Goal: Information Seeking & Learning: Learn about a topic

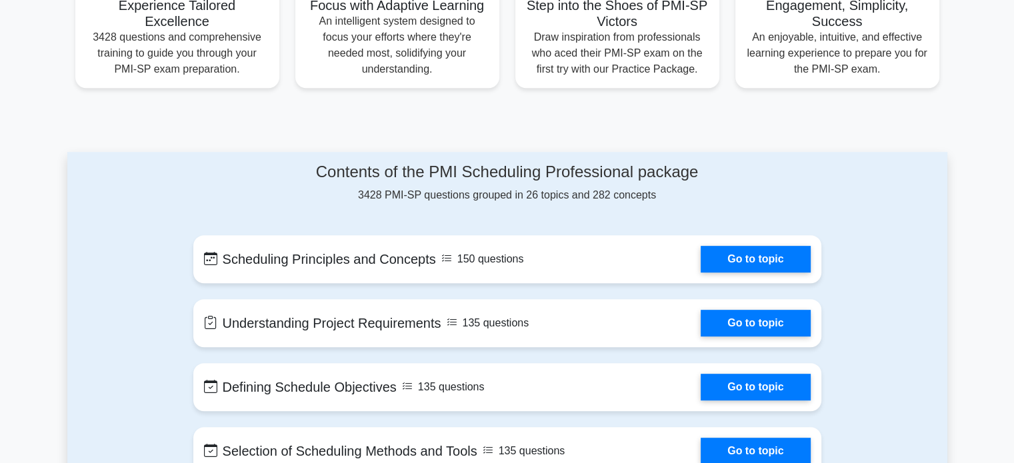
scroll to position [533, 0]
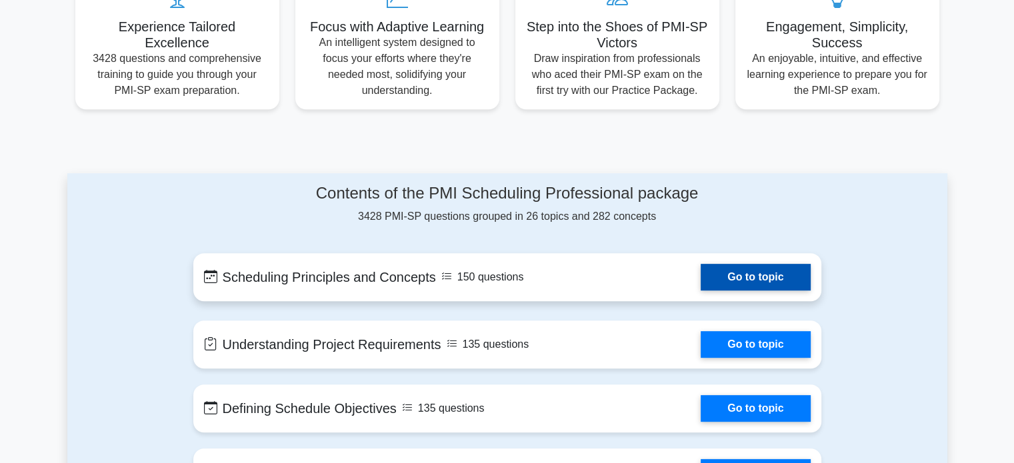
click at [717, 264] on link "Go to topic" at bounding box center [755, 277] width 109 height 27
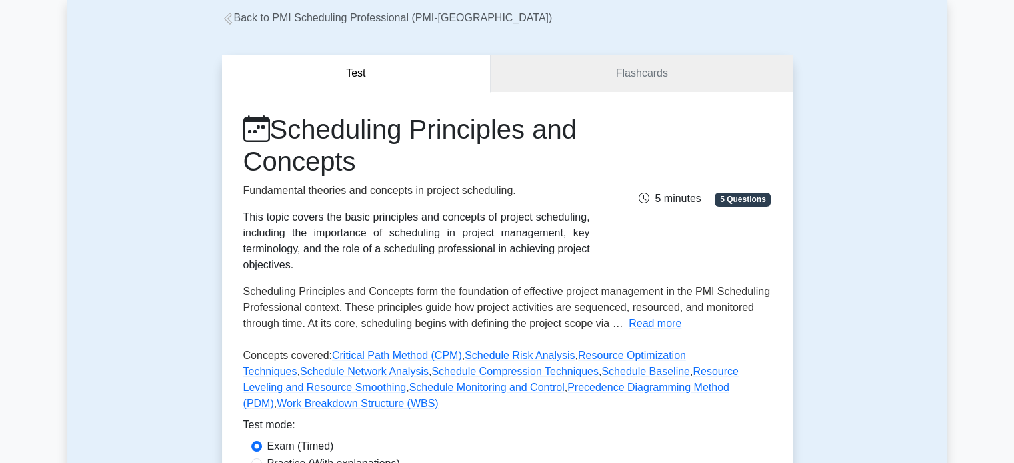
scroll to position [67, 0]
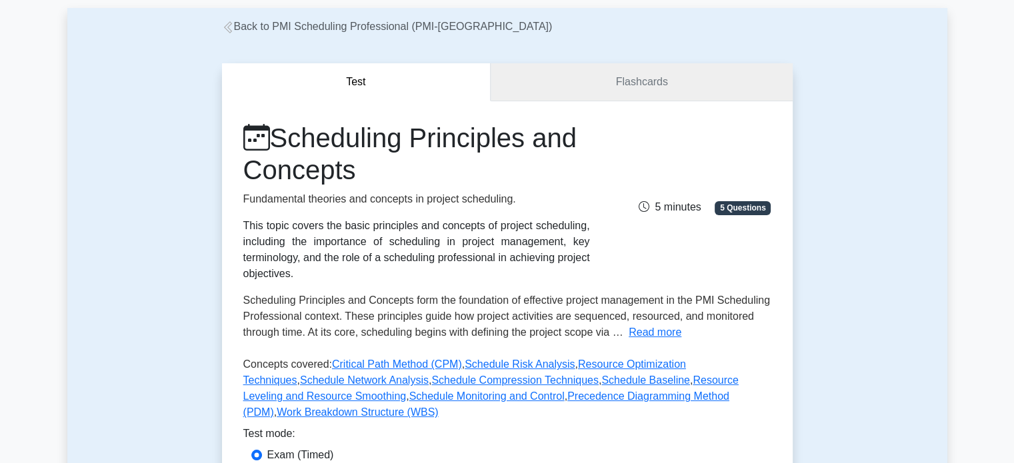
click at [678, 83] on link "Flashcards" at bounding box center [641, 82] width 301 height 38
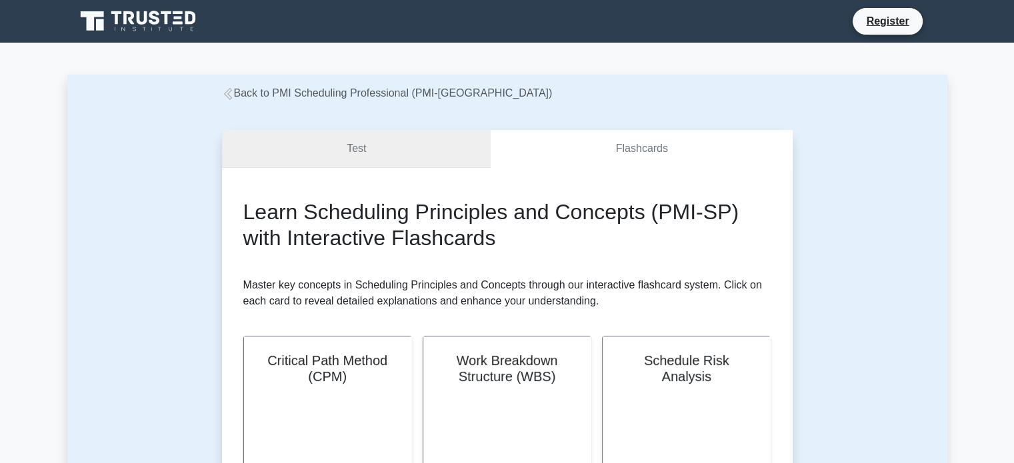
click at [402, 153] on link "Test" at bounding box center [356, 149] width 269 height 38
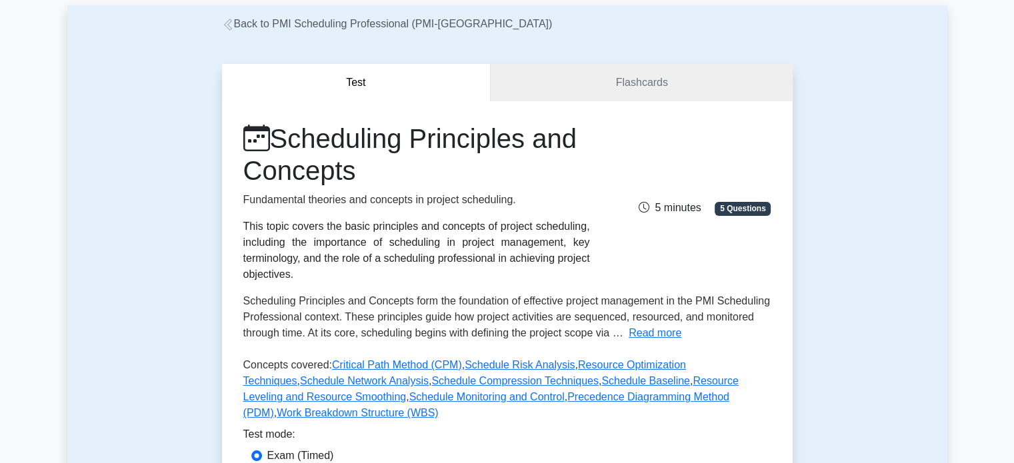
scroll to position [200, 0]
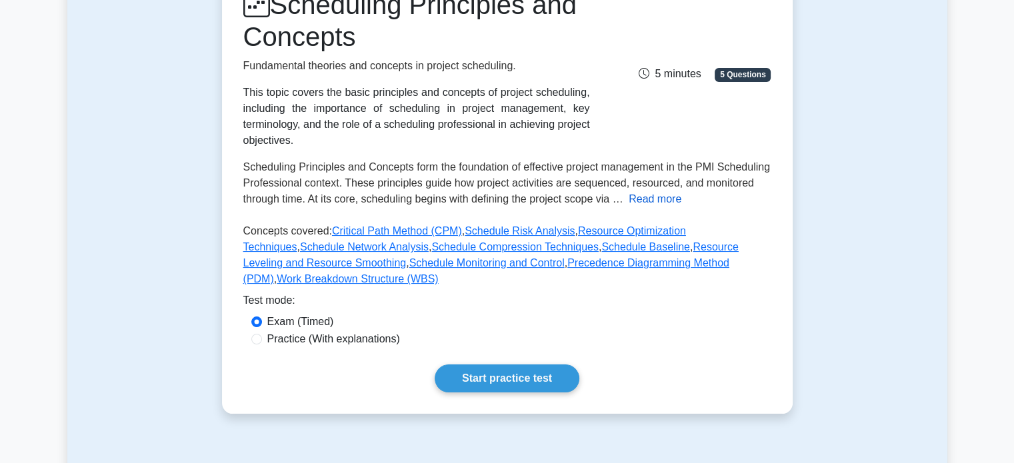
click at [674, 196] on button "Read more" at bounding box center [655, 199] width 53 height 16
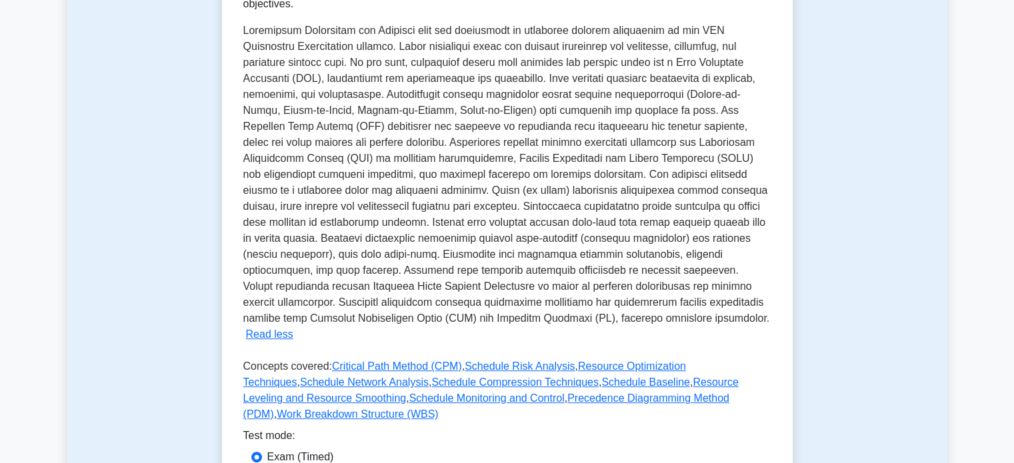
scroll to position [533, 0]
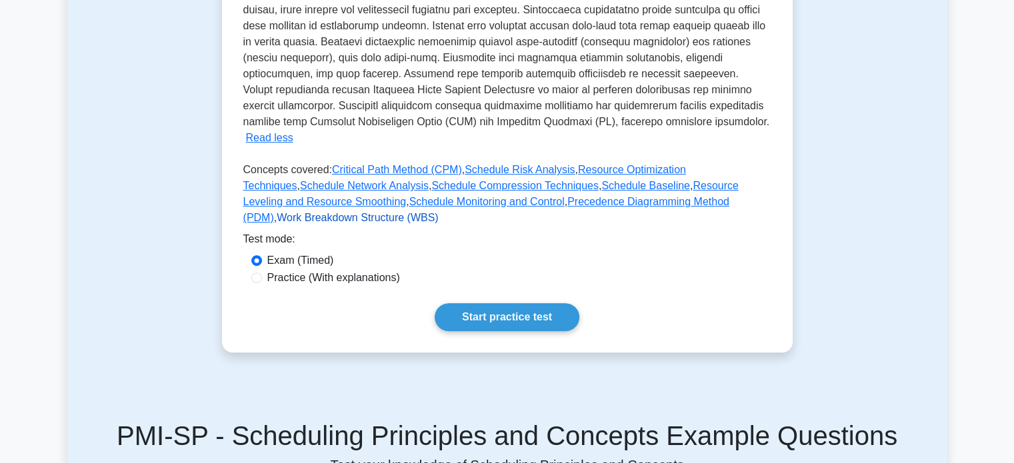
click at [438, 212] on link "Work Breakdown Structure (WBS)" at bounding box center [357, 217] width 161 height 11
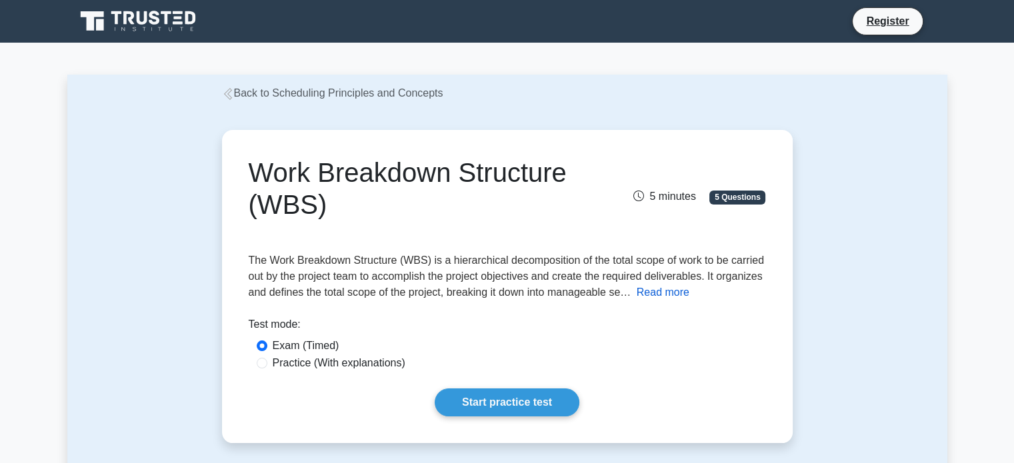
click at [669, 295] on button "Read more" at bounding box center [663, 293] width 53 height 16
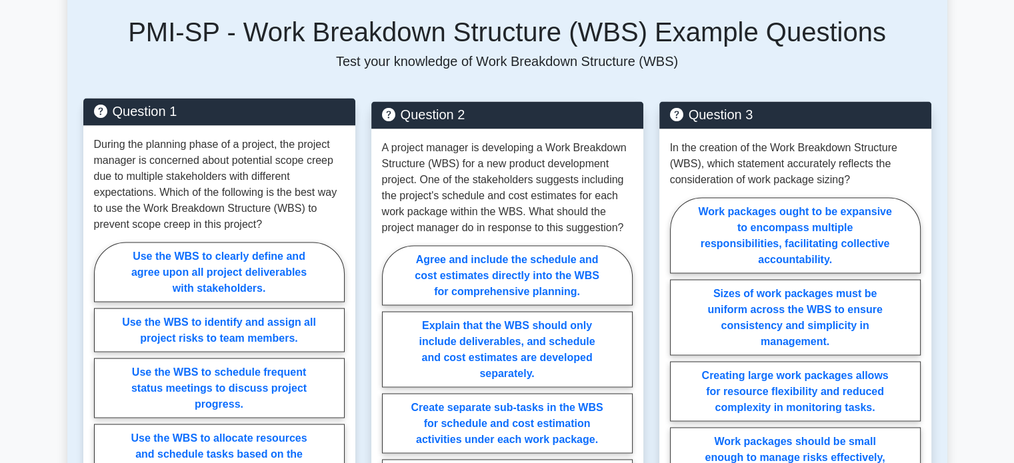
scroll to position [2466, 0]
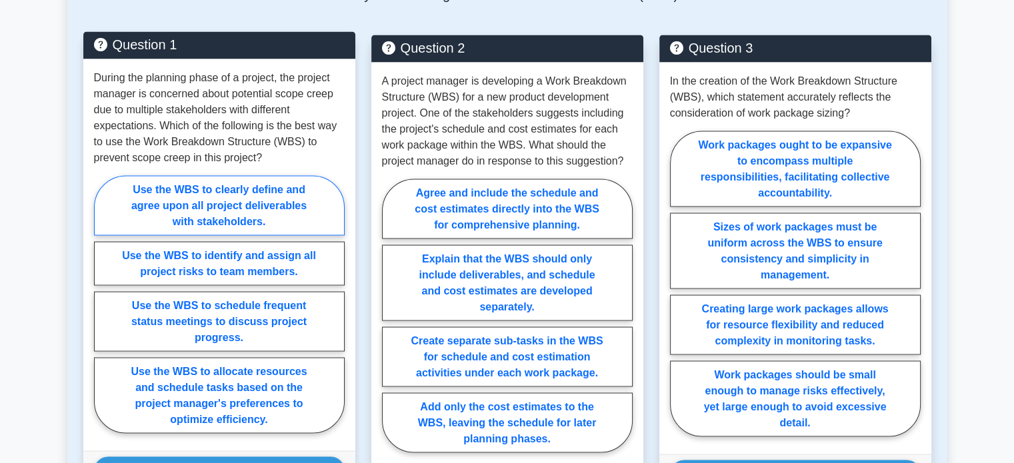
click at [219, 191] on label "Use the WBS to clearly define and agree upon all project deliverables with stak…" at bounding box center [219, 205] width 251 height 60
click at [103, 304] on input "Use the WBS to clearly define and agree upon all project deliverables with stak…" at bounding box center [98, 308] width 9 height 9
radio input "true"
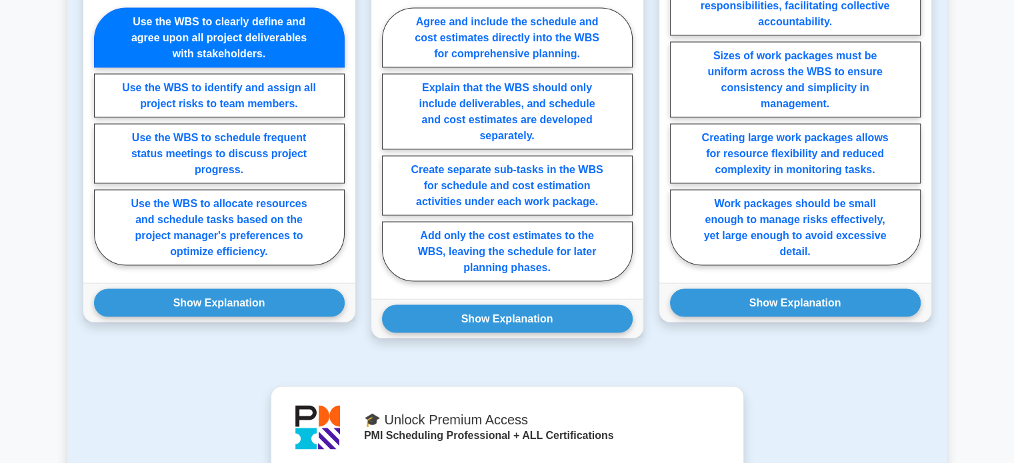
scroll to position [2666, 0]
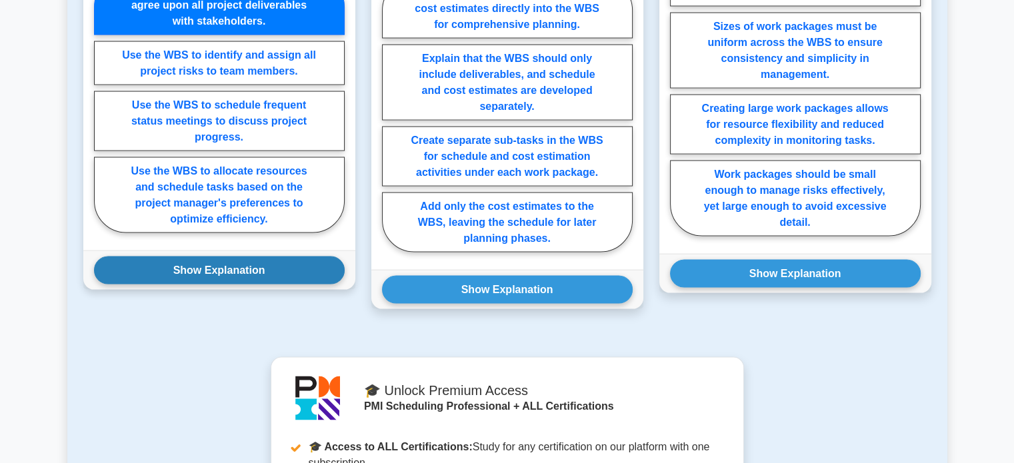
click at [251, 257] on button "Show Explanation" at bounding box center [219, 271] width 251 height 28
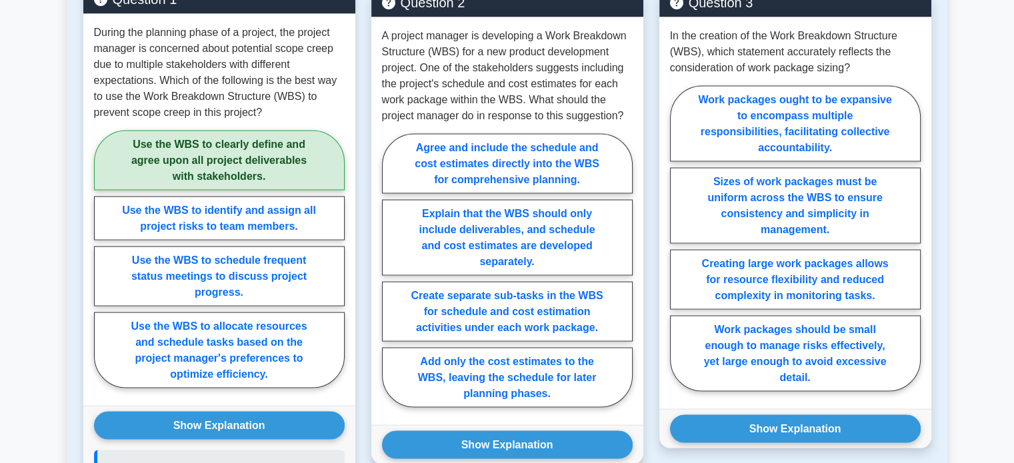
scroll to position [2533, 0]
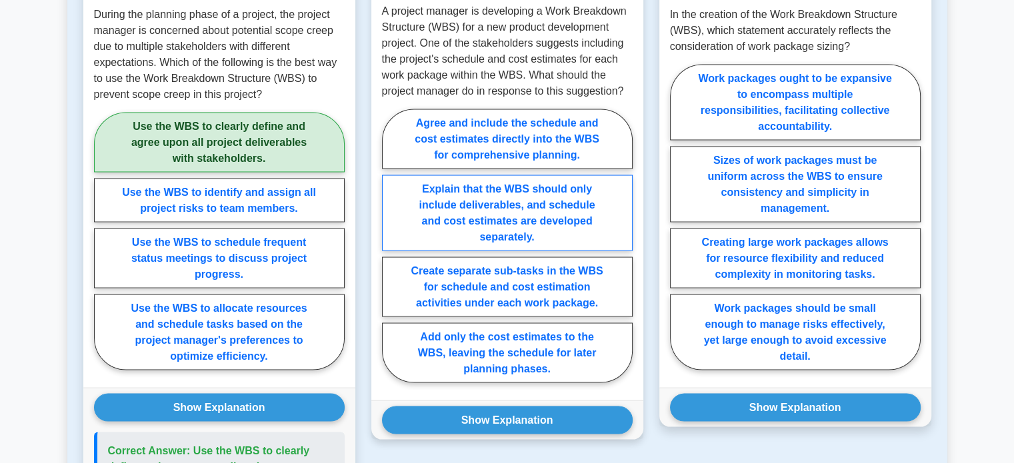
click at [445, 199] on label "Explain that the WBS should only include deliverables, and schedule and cost es…" at bounding box center [507, 213] width 251 height 76
click at [391, 245] on input "Explain that the WBS should only include deliverables, and schedule and cost es…" at bounding box center [386, 249] width 9 height 9
radio input "true"
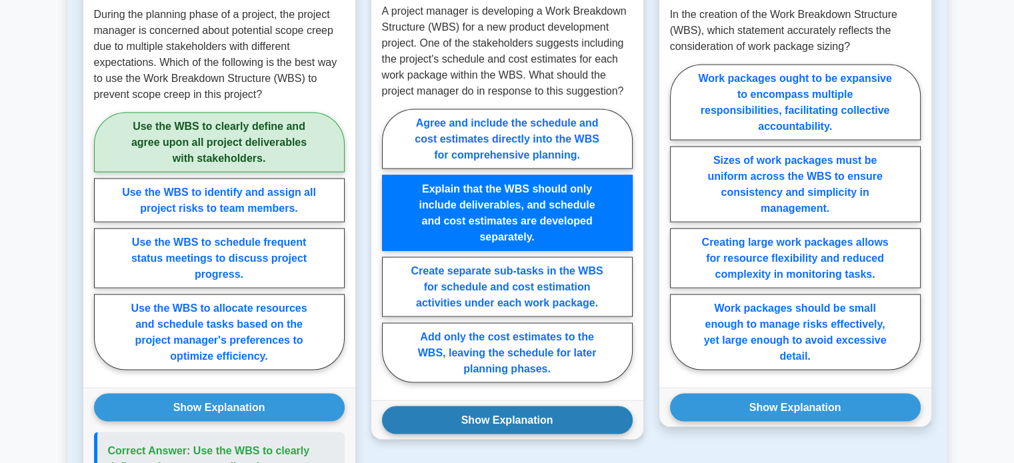
click at [483, 406] on button "Show Explanation" at bounding box center [507, 420] width 251 height 28
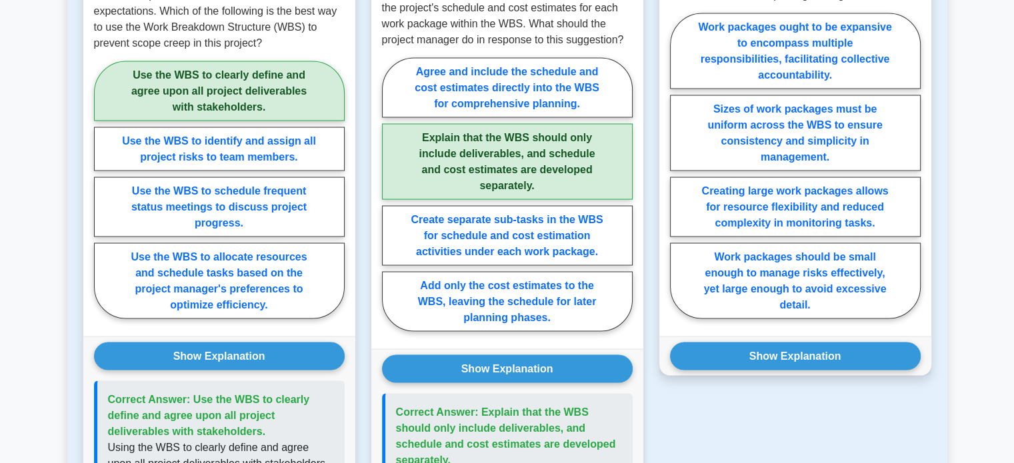
scroll to position [2466, 0]
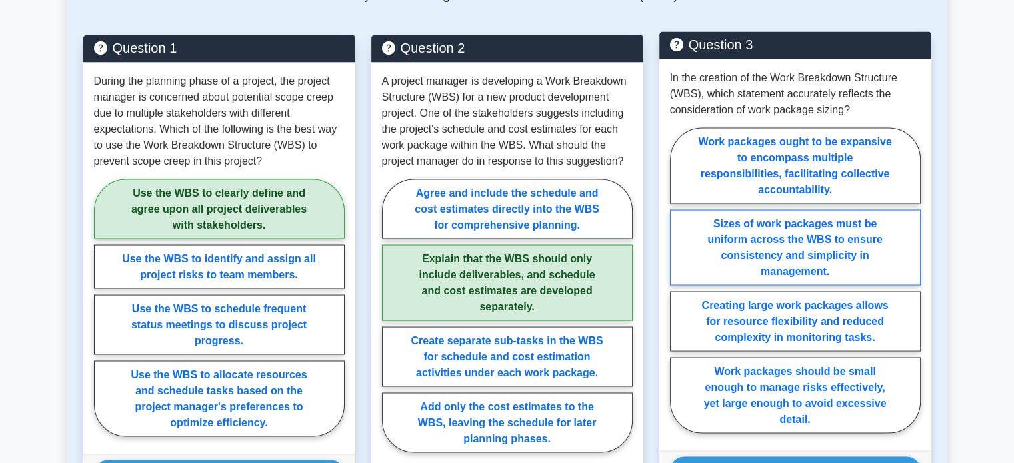
click at [801, 220] on label "Sizes of work packages must be uniform across the WBS to ensure consistency and…" at bounding box center [795, 247] width 251 height 76
click at [679, 280] on input "Sizes of work packages must be uniform across the WBS to ensure consistency and…" at bounding box center [674, 284] width 9 height 9
radio input "true"
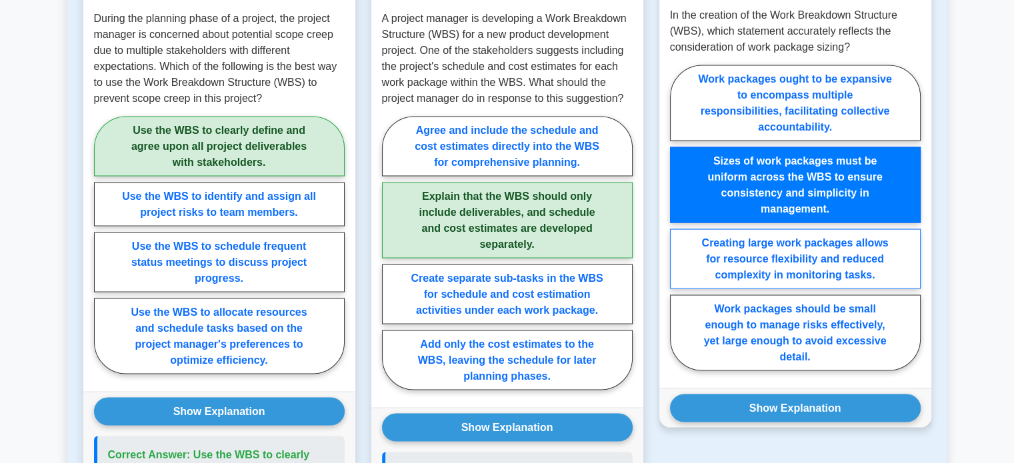
scroll to position [2599, 0]
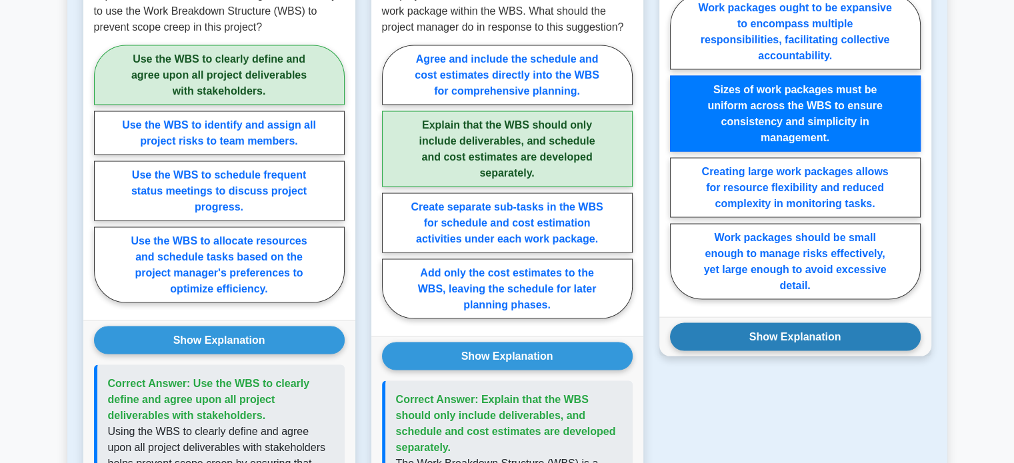
click at [788, 323] on button "Show Explanation" at bounding box center [795, 337] width 251 height 28
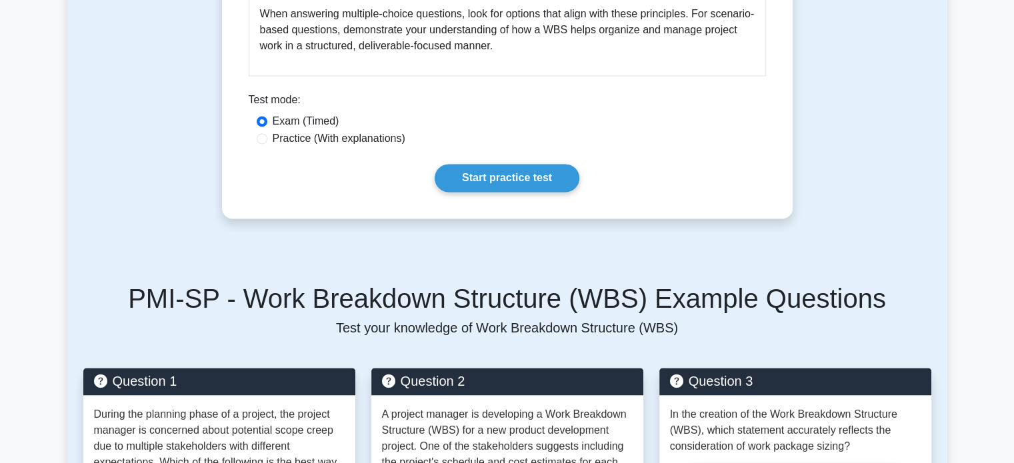
scroll to position [2000, 0]
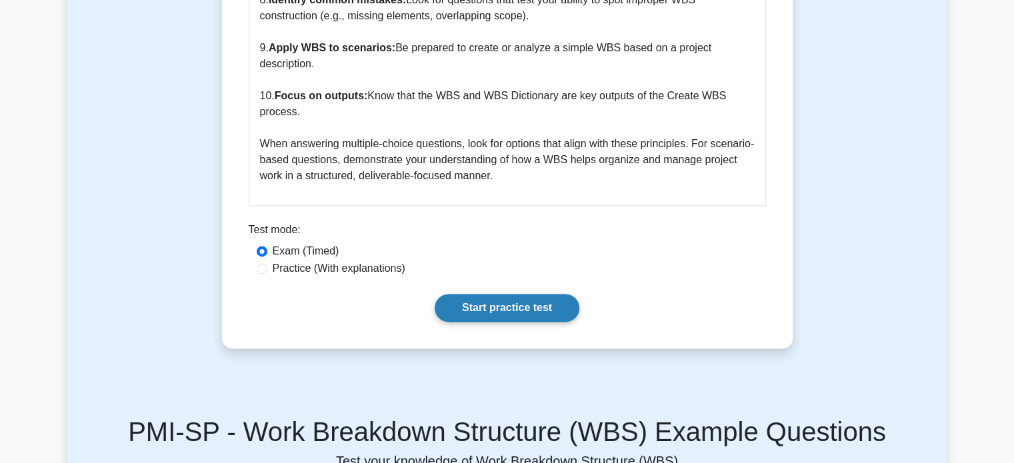
click at [488, 294] on link "Start practice test" at bounding box center [507, 308] width 145 height 28
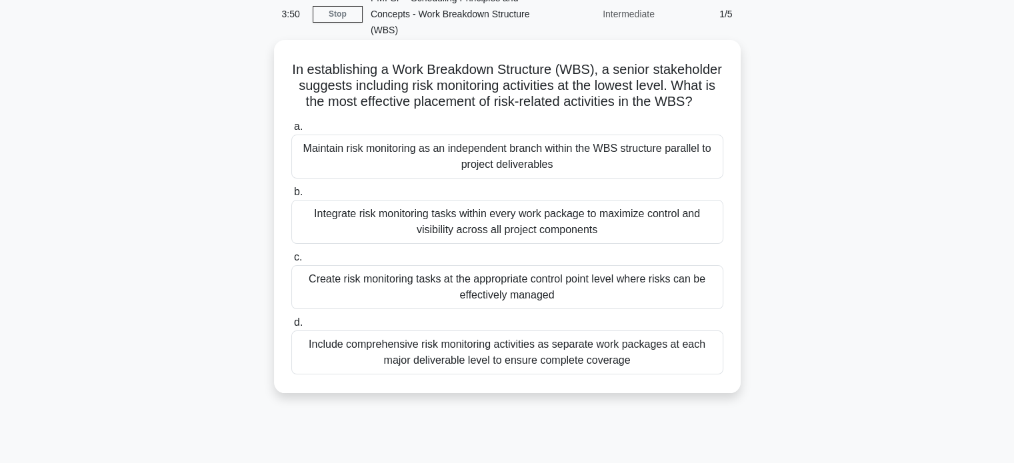
click at [536, 287] on div "Create risk monitoring tasks at the appropriate control point level where risks…" at bounding box center [507, 287] width 432 height 44
click at [291, 262] on input "c. Create risk monitoring tasks at the appropriate control point level where ri…" at bounding box center [291, 257] width 0 height 9
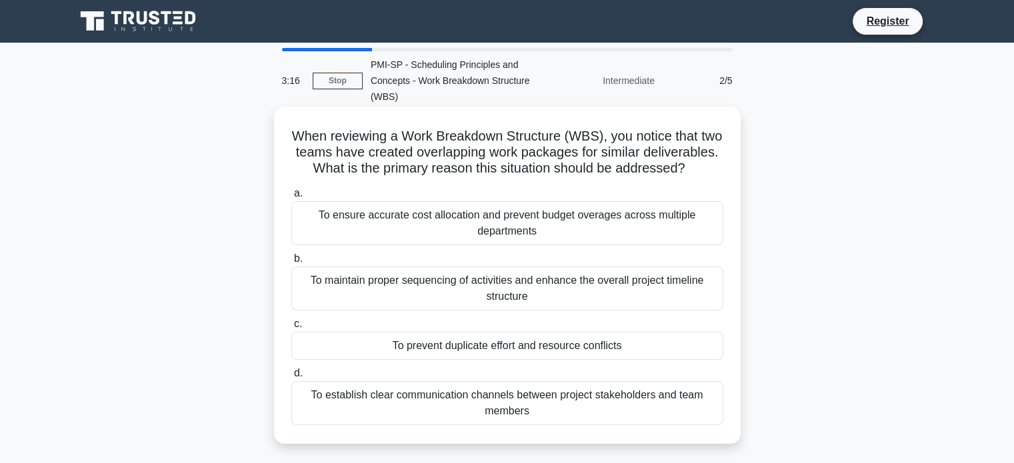
click at [507, 360] on div "To prevent duplicate effort and resource conflicts" at bounding box center [507, 346] width 432 height 28
click at [291, 329] on input "c. To prevent duplicate effort and resource conflicts" at bounding box center [291, 324] width 0 height 9
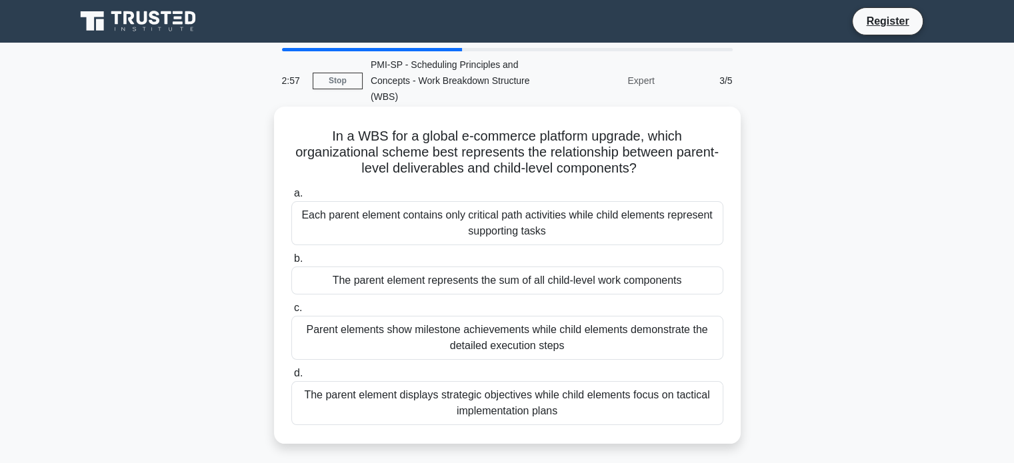
click at [515, 286] on div "The parent element represents the sum of all child-level work components" at bounding box center [507, 281] width 432 height 28
click at [291, 263] on input "b. The parent element represents the sum of all child-level work components" at bounding box center [291, 259] width 0 height 9
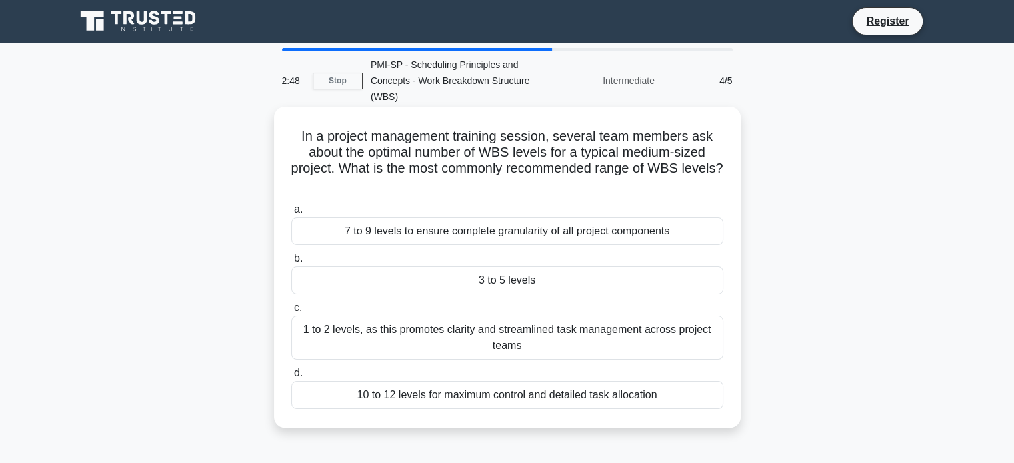
click at [533, 289] on div "3 to 5 levels" at bounding box center [507, 281] width 432 height 28
click at [291, 263] on input "b. 3 to 5 levels" at bounding box center [291, 259] width 0 height 9
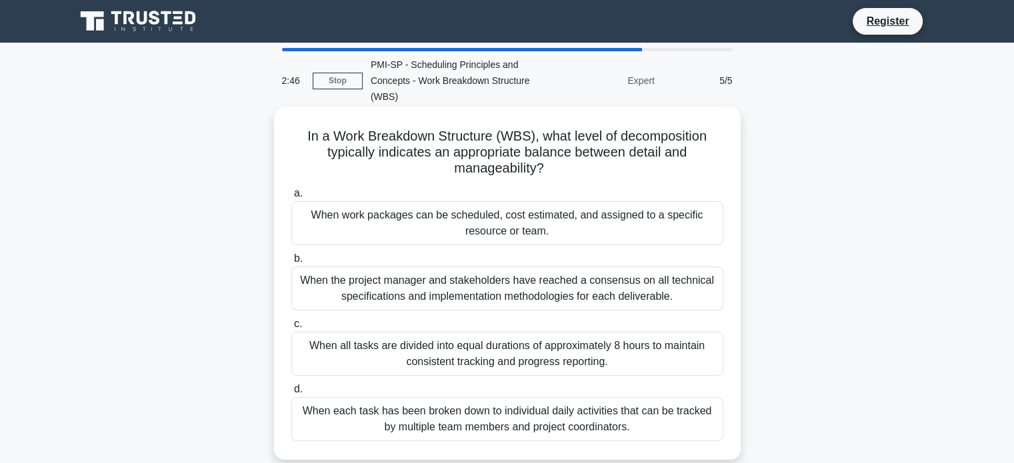
scroll to position [67, 0]
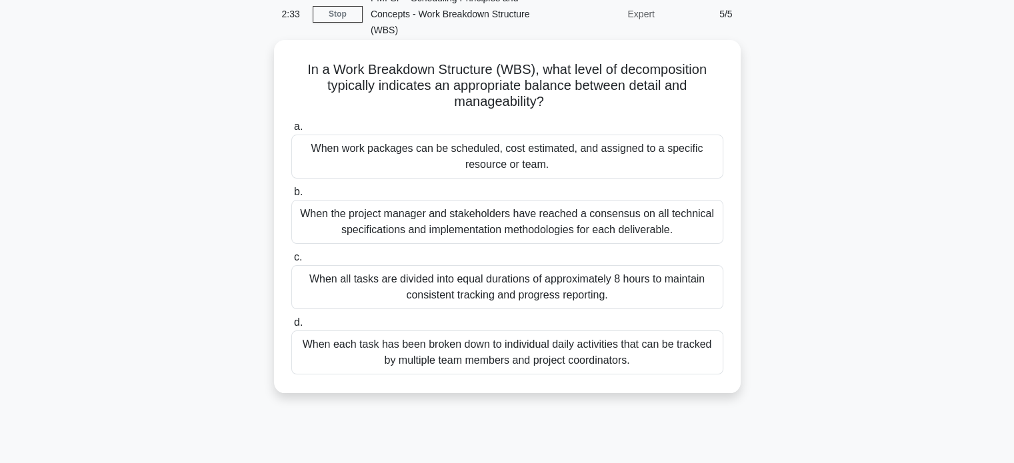
click at [460, 168] on div "When work packages can be scheduled, cost estimated, and assigned to a specific…" at bounding box center [507, 157] width 432 height 44
click at [291, 131] on input "a. When work packages can be scheduled, cost estimated, and assigned to a speci…" at bounding box center [291, 127] width 0 height 9
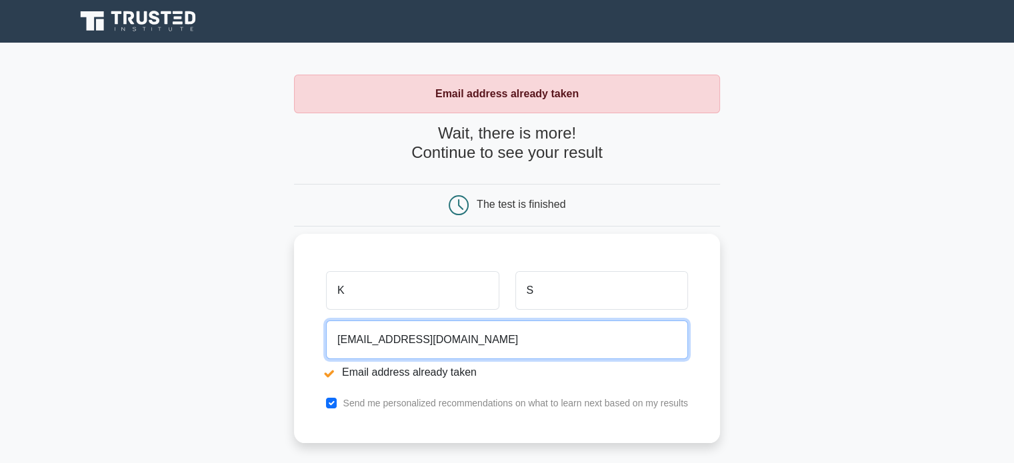
click at [373, 335] on input "ks117a@gmail.com" at bounding box center [507, 340] width 362 height 39
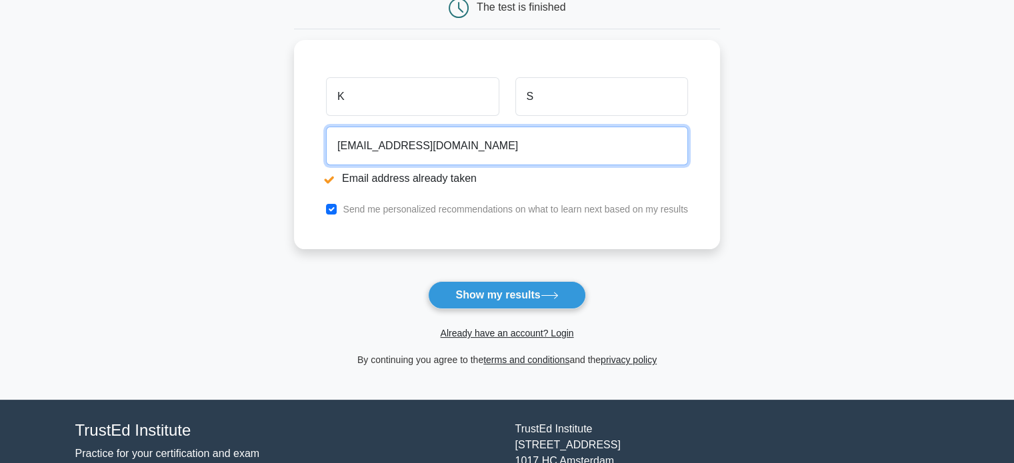
scroll to position [200, 0]
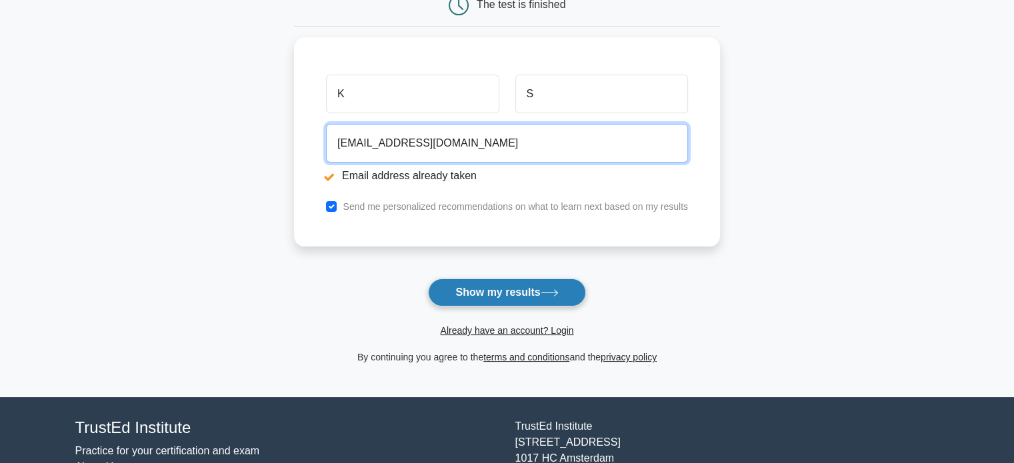
type input "[EMAIL_ADDRESS][DOMAIN_NAME]"
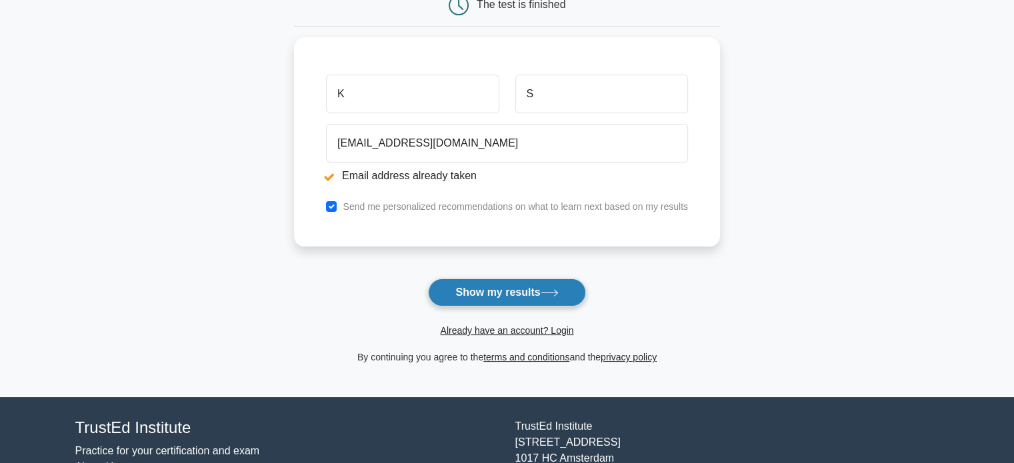
click at [488, 287] on button "Show my results" at bounding box center [506, 293] width 157 height 28
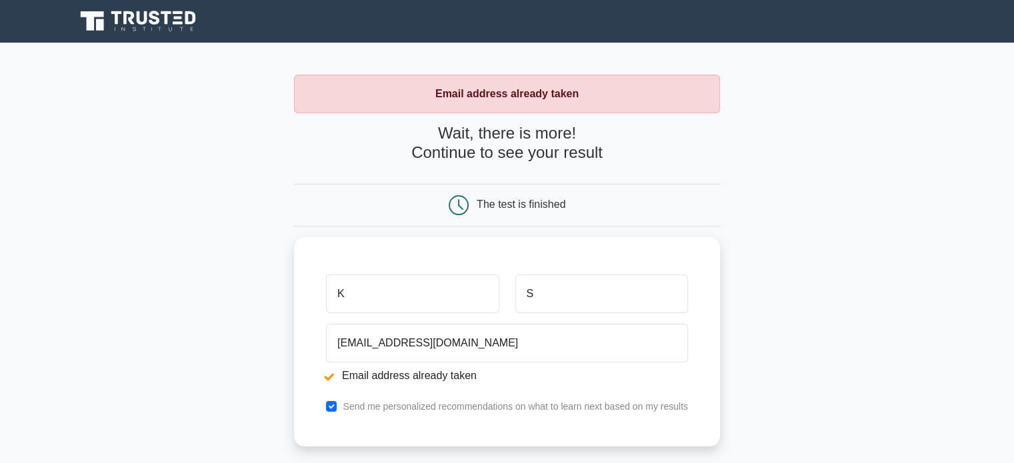
scroll to position [133, 0]
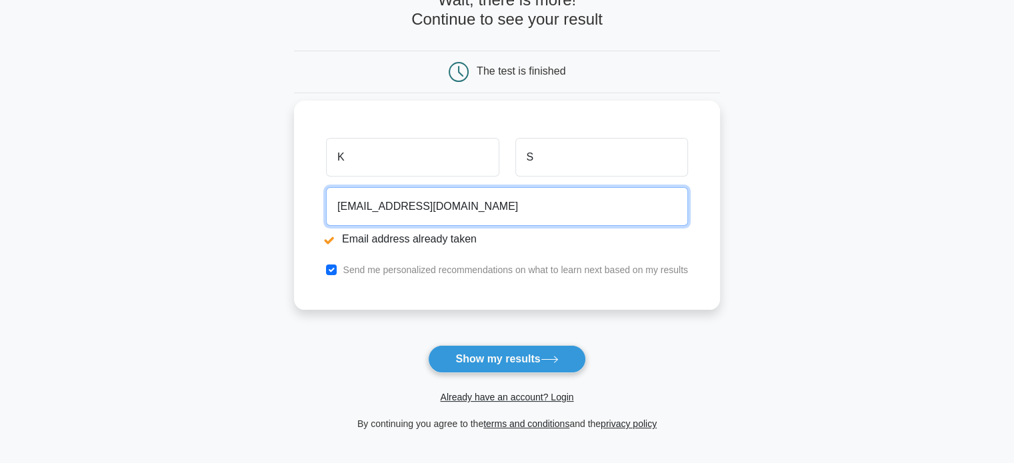
drag, startPoint x: 378, startPoint y: 205, endPoint x: 317, endPoint y: 210, distance: 61.6
click at [317, 210] on div "K S [EMAIL_ADDRESS][DOMAIN_NAME] Email address already taken Send me personaliz…" at bounding box center [507, 205] width 426 height 209
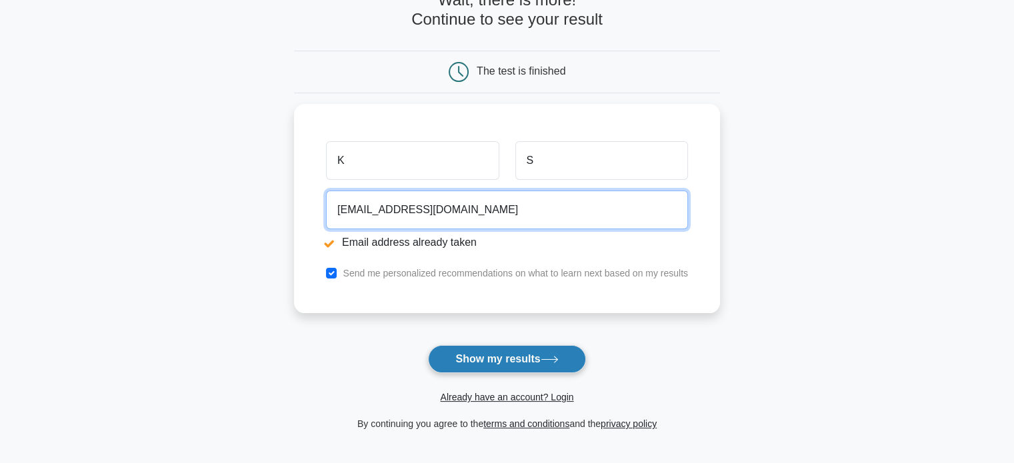
type input "[EMAIL_ADDRESS][DOMAIN_NAME]"
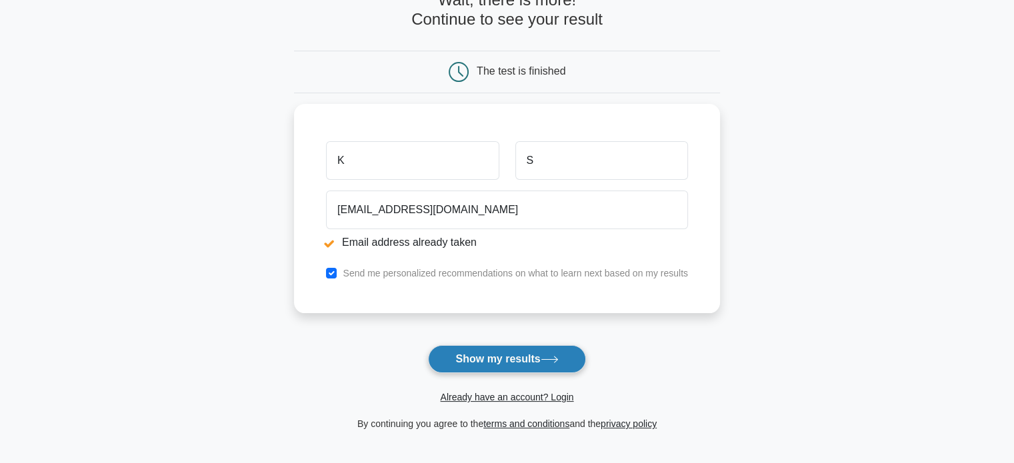
click at [500, 363] on button "Show my results" at bounding box center [506, 359] width 157 height 28
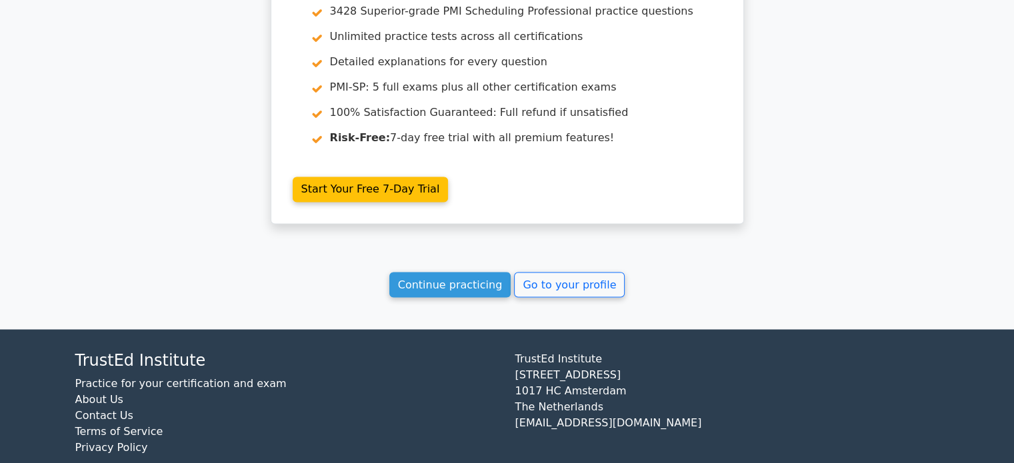
scroll to position [2292, 0]
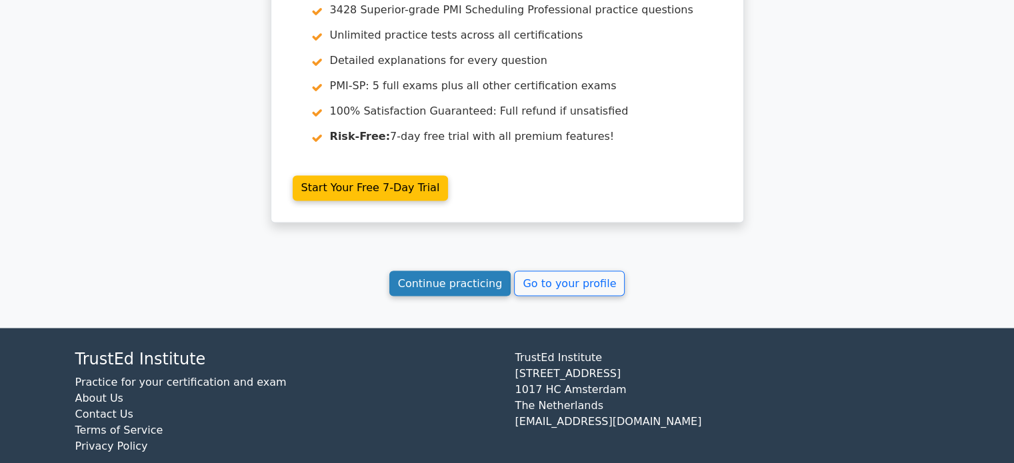
drag, startPoint x: 459, startPoint y: 261, endPoint x: 451, endPoint y: 261, distance: 8.0
click at [459, 271] on link "Continue practicing" at bounding box center [450, 283] width 122 height 25
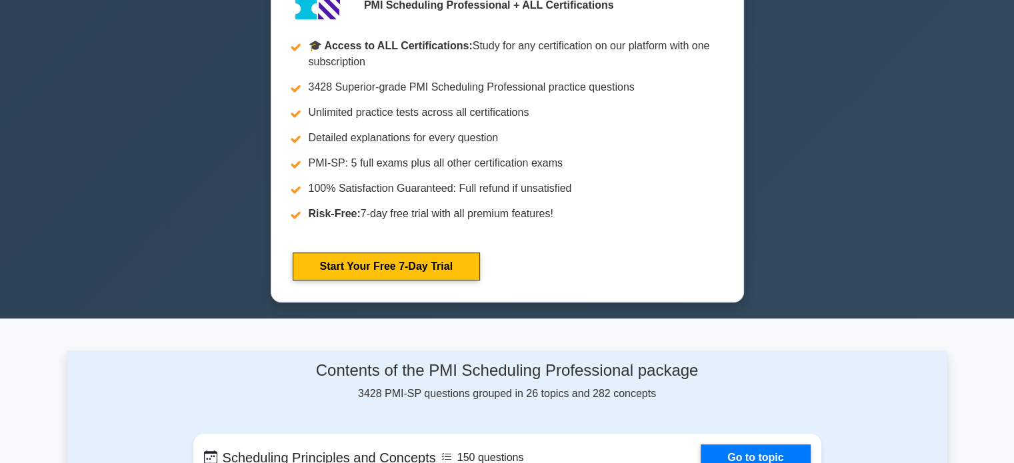
scroll to position [933, 0]
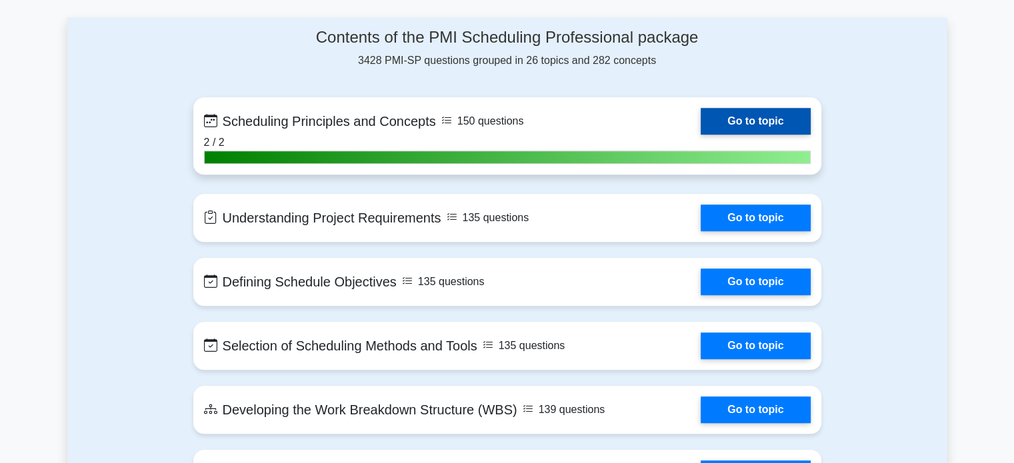
click at [768, 113] on link "Go to topic" at bounding box center [755, 121] width 109 height 27
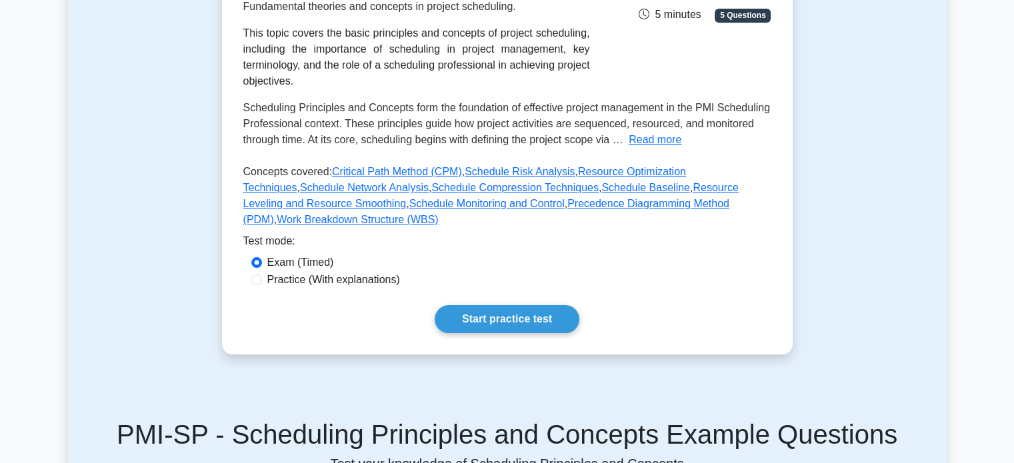
scroll to position [267, 0]
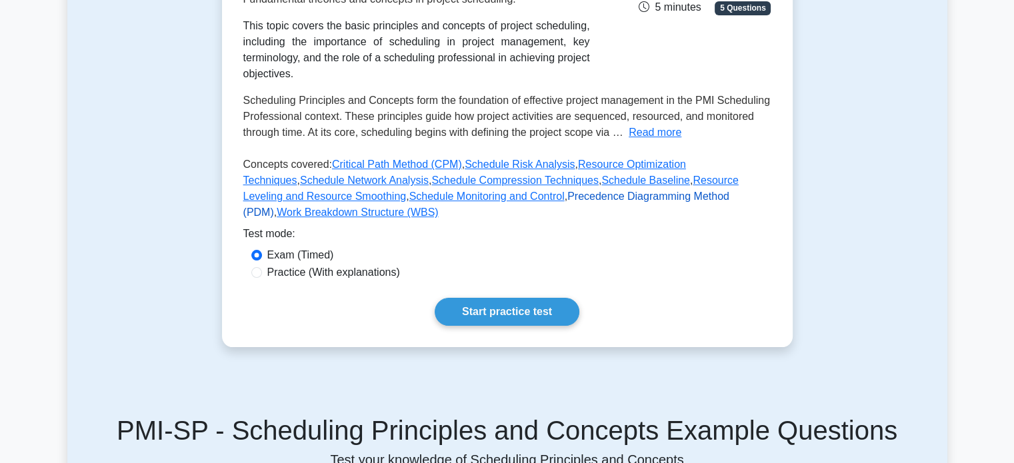
click at [498, 199] on link "Precedence Diagramming Method (PDM)" at bounding box center [486, 204] width 486 height 27
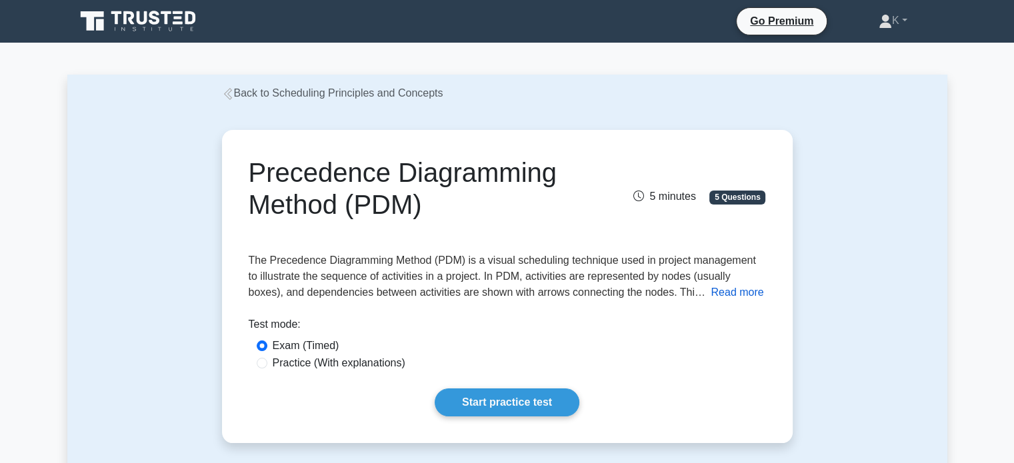
click at [711, 297] on button "Read more" at bounding box center [737, 293] width 53 height 16
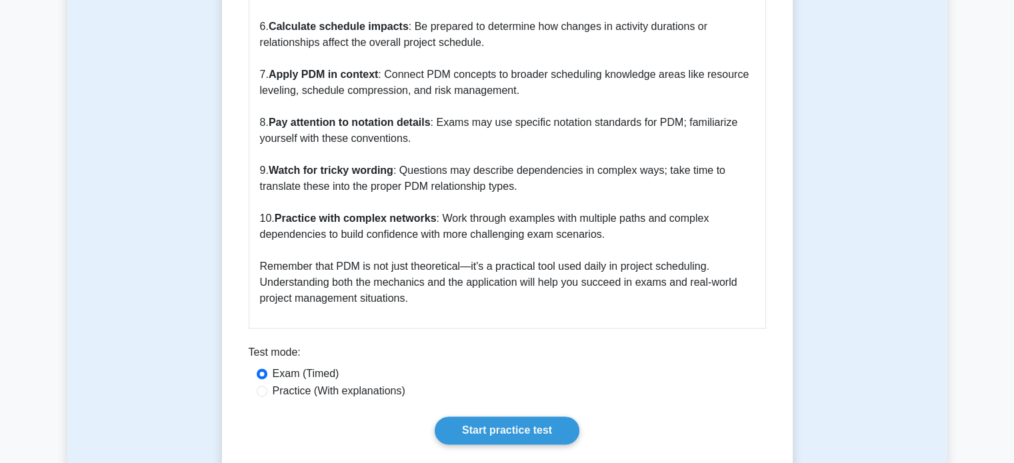
scroll to position [2066, 0]
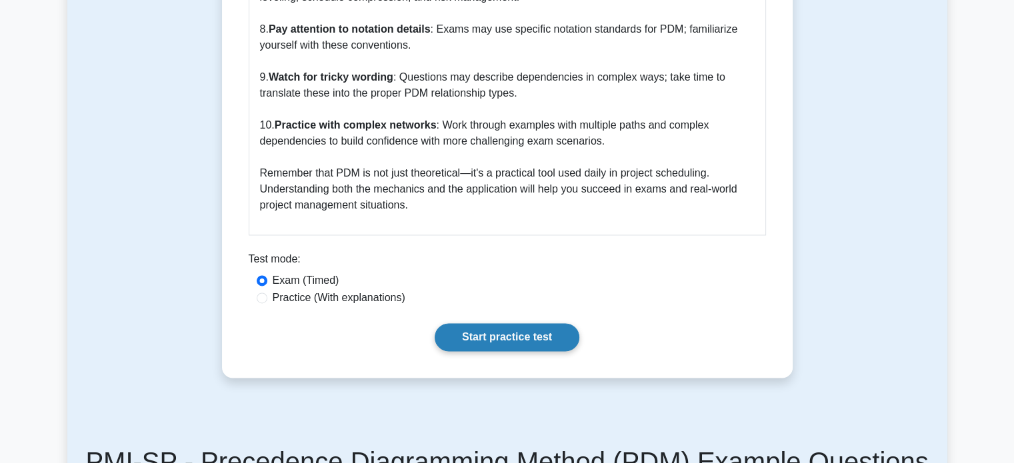
click at [501, 323] on link "Start practice test" at bounding box center [507, 337] width 145 height 28
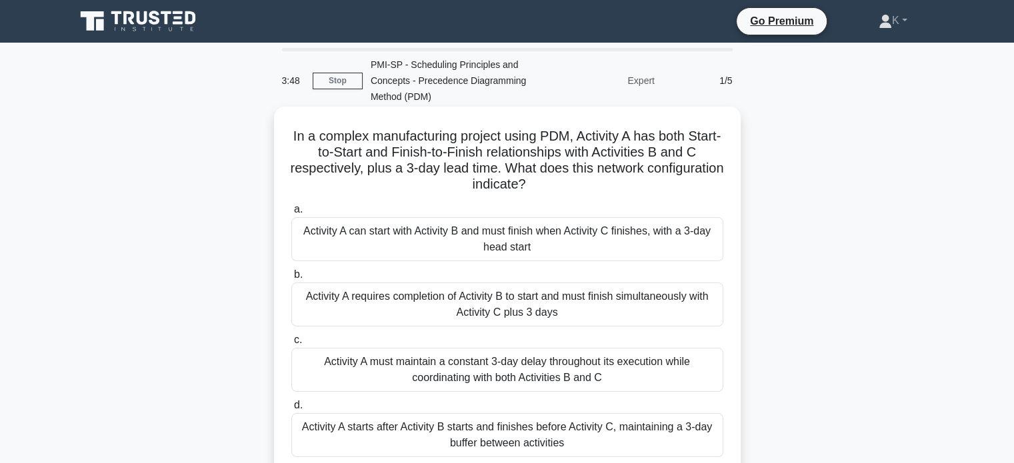
click at [446, 371] on div "Activity A must maintain a constant 3-day delay throughout its execution while …" at bounding box center [507, 370] width 432 height 44
click at [291, 345] on input "c. Activity A must maintain a constant 3-day delay throughout its execution whi…" at bounding box center [291, 340] width 0 height 9
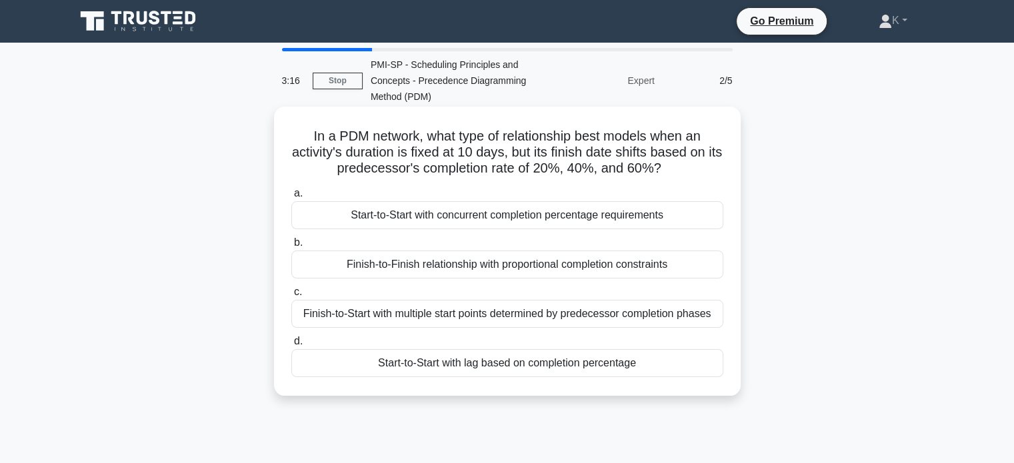
click at [461, 363] on div "Start-to-Start with lag based on completion percentage" at bounding box center [507, 363] width 432 height 28
click at [291, 346] on input "d. Start-to-Start with lag based on completion percentage" at bounding box center [291, 341] width 0 height 9
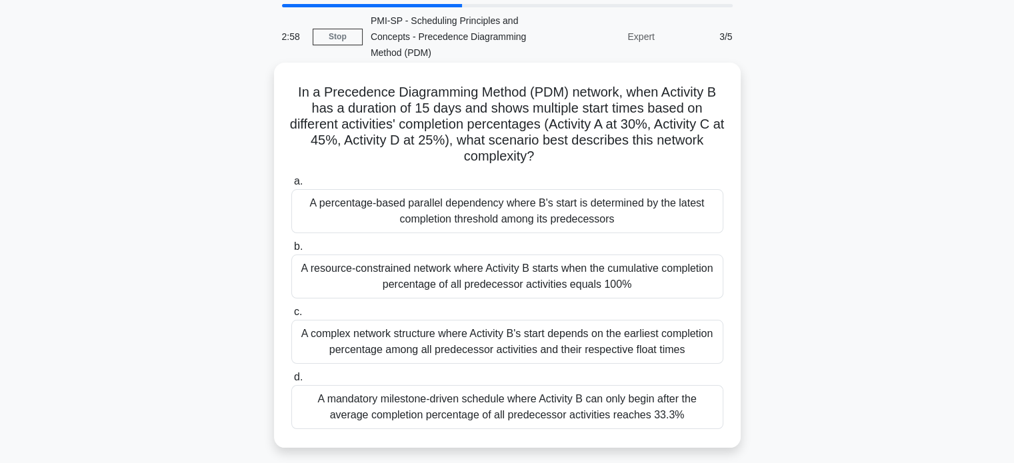
scroll to position [67, 0]
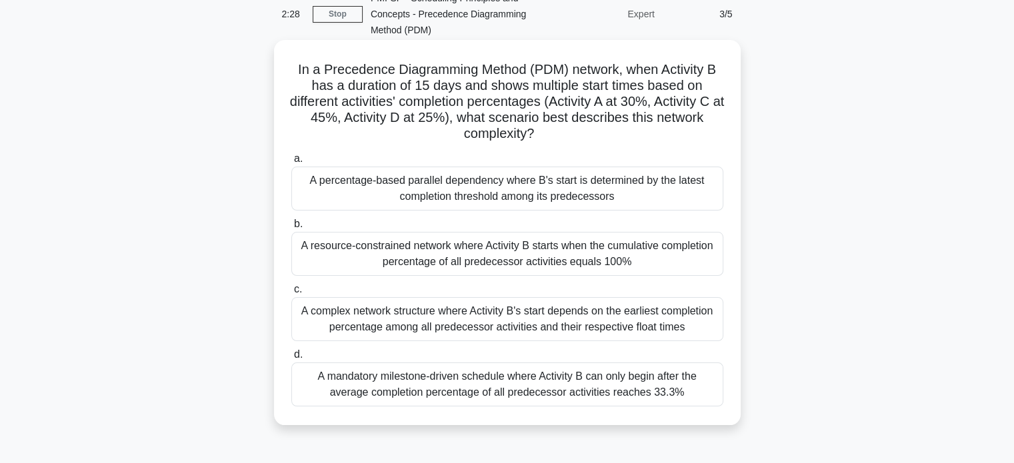
click at [456, 325] on div "A complex network structure where Activity B's start depends on the earliest co…" at bounding box center [507, 319] width 432 height 44
click at [291, 294] on input "c. A complex network structure where Activity B's start depends on the earliest…" at bounding box center [291, 289] width 0 height 9
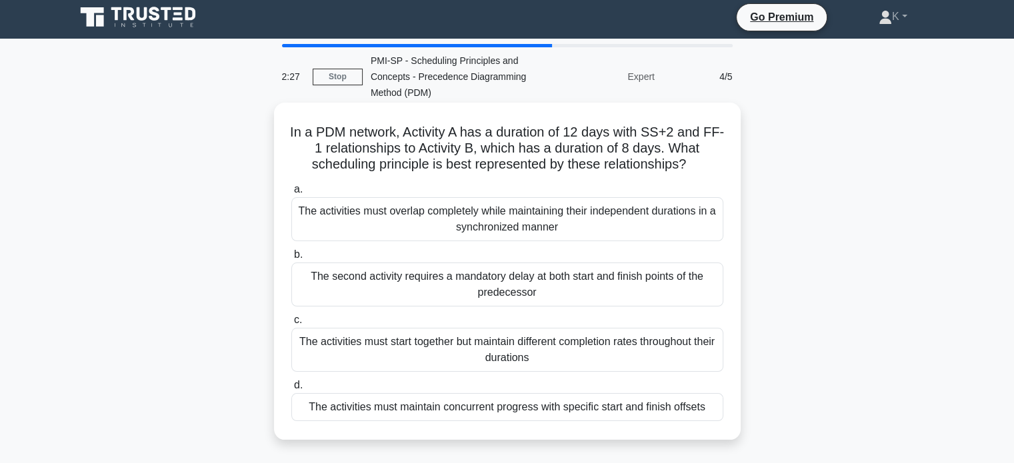
scroll to position [0, 0]
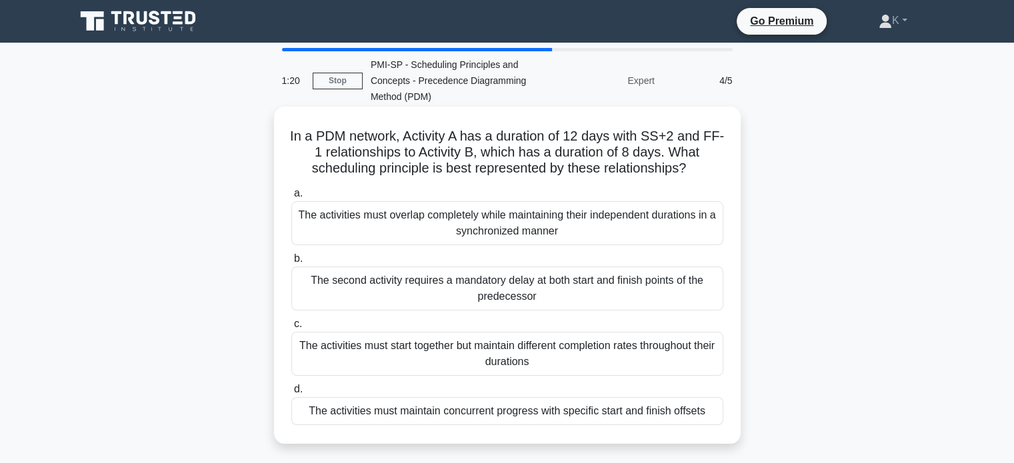
click at [477, 218] on div "The activities must overlap completely while maintaining their independent dura…" at bounding box center [507, 223] width 432 height 44
click at [291, 198] on input "a. The activities must overlap completely while maintaining their independent d…" at bounding box center [291, 193] width 0 height 9
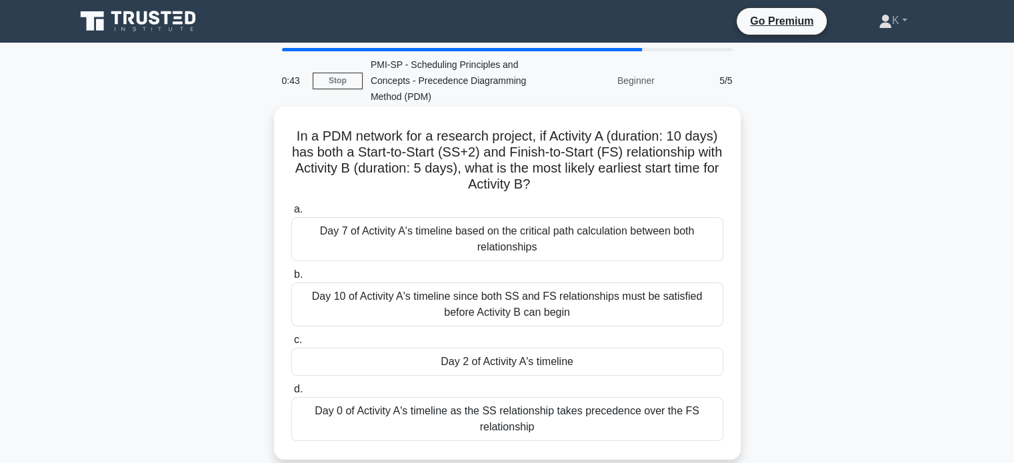
drag, startPoint x: 490, startPoint y: 362, endPoint x: 475, endPoint y: 369, distance: 16.4
click at [489, 362] on div "Day 2 of Activity A's timeline" at bounding box center [507, 362] width 432 height 28
click at [291, 345] on input "c. Day 2 of Activity A's timeline" at bounding box center [291, 340] width 0 height 9
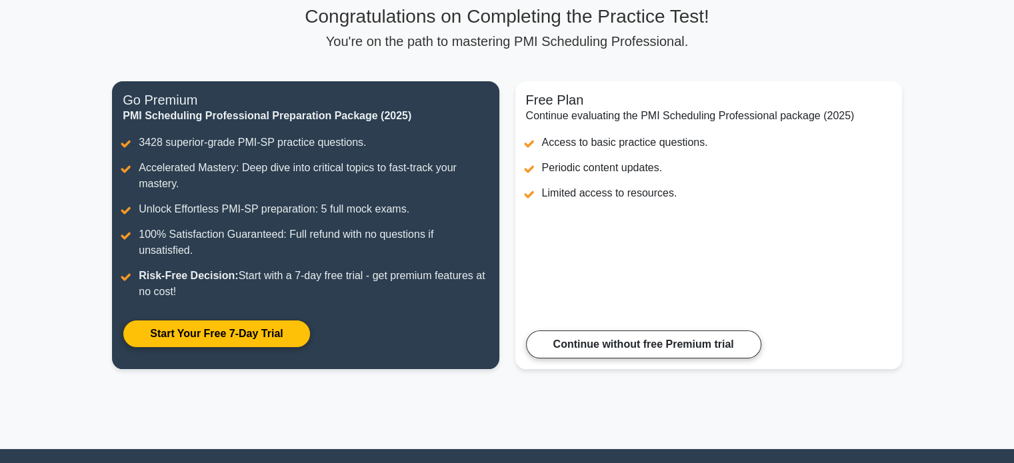
scroll to position [101, 0]
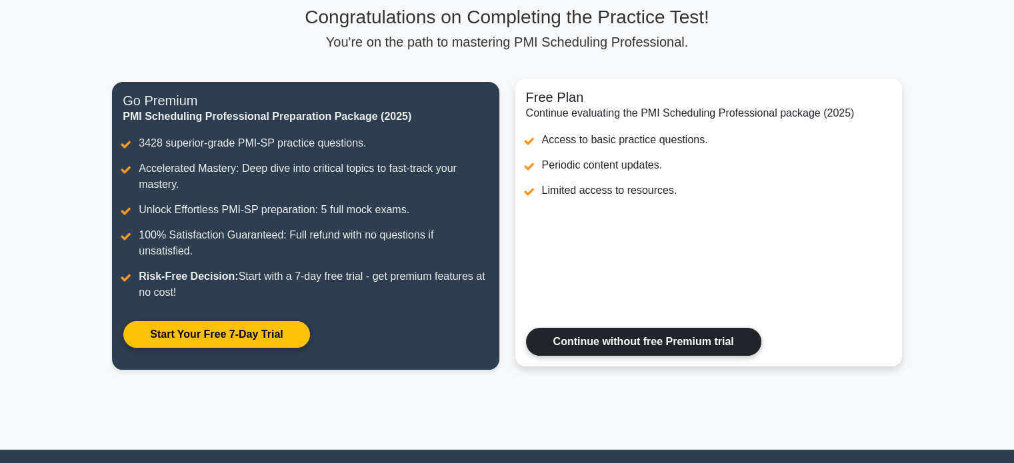
click at [610, 343] on link "Continue without free Premium trial" at bounding box center [643, 342] width 235 height 28
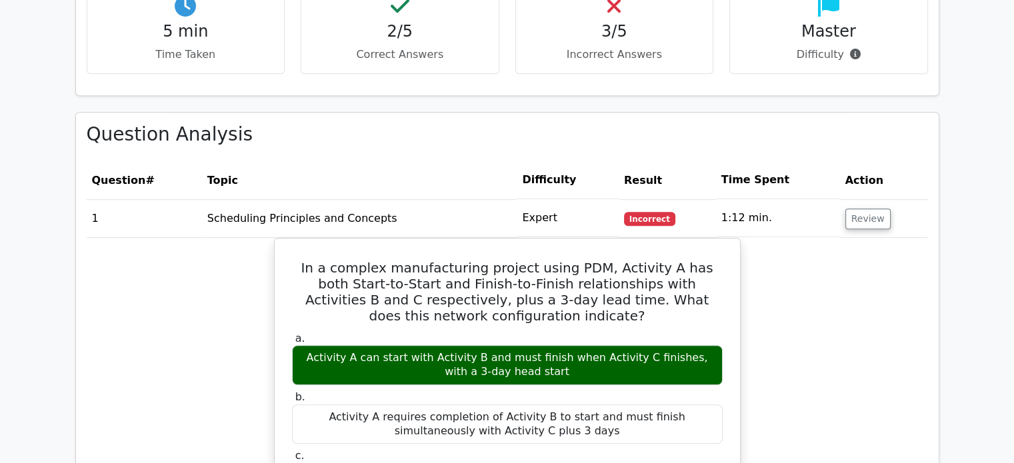
scroll to position [676, 0]
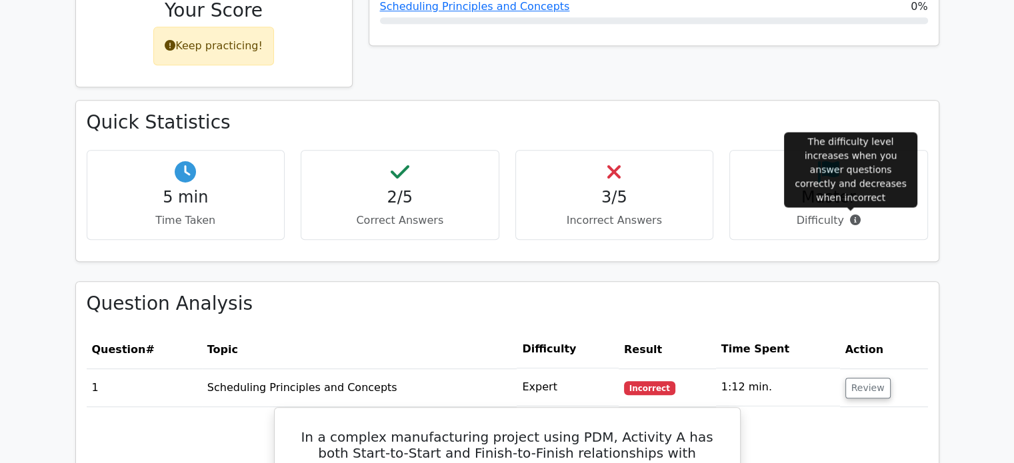
click at [850, 218] on icon at bounding box center [855, 220] width 11 height 11
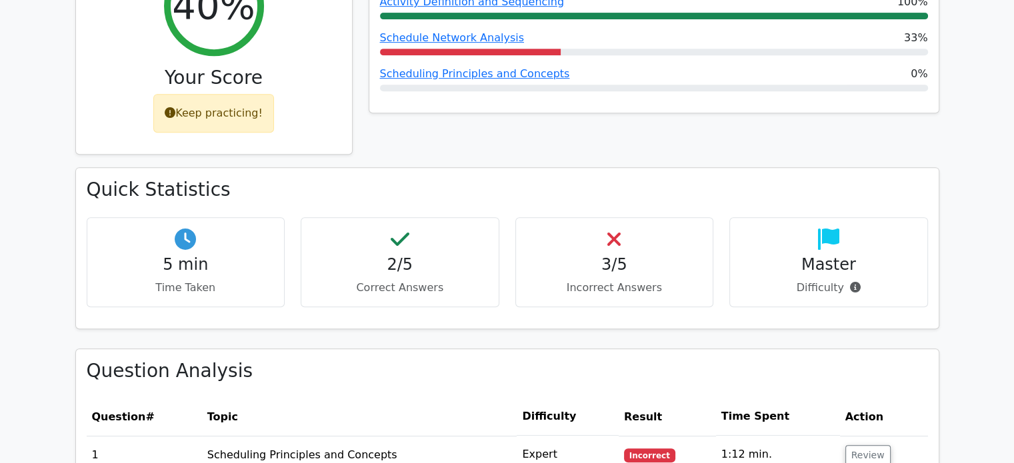
scroll to position [543, 0]
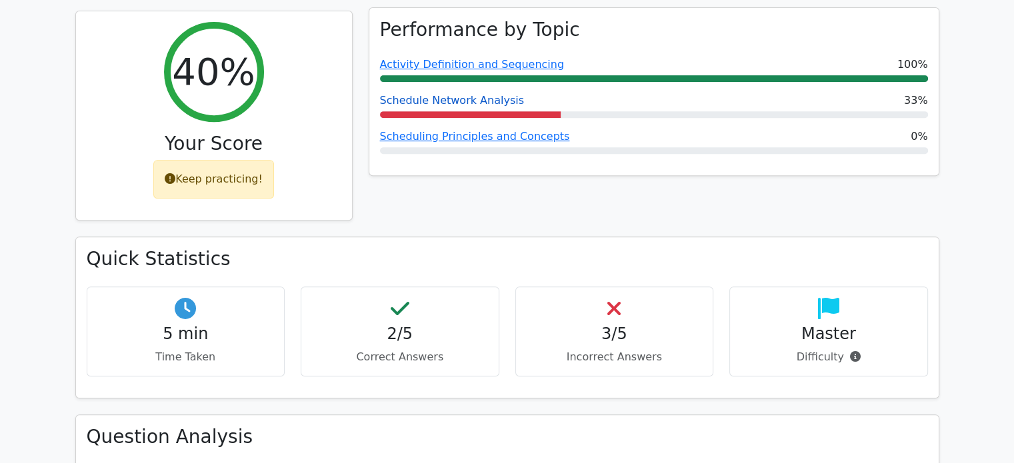
click at [437, 99] on link "Schedule Network Analysis" at bounding box center [452, 100] width 144 height 13
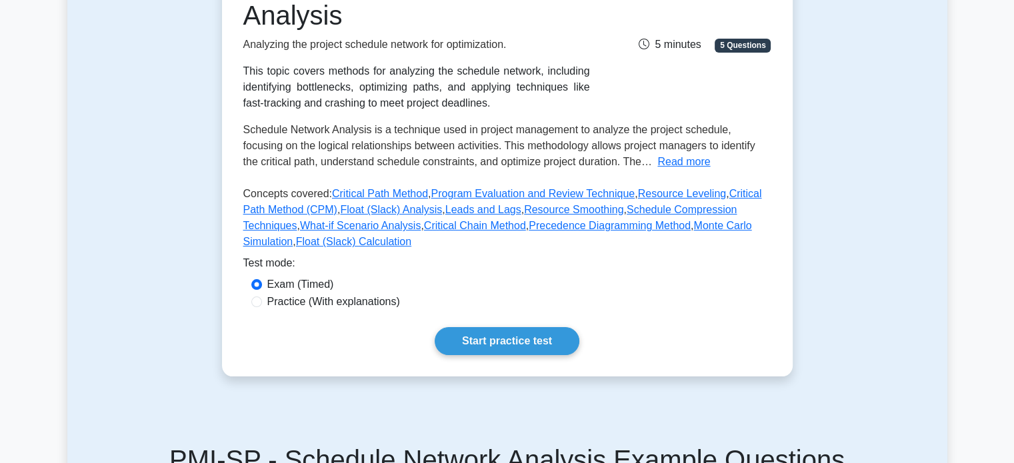
scroll to position [267, 0]
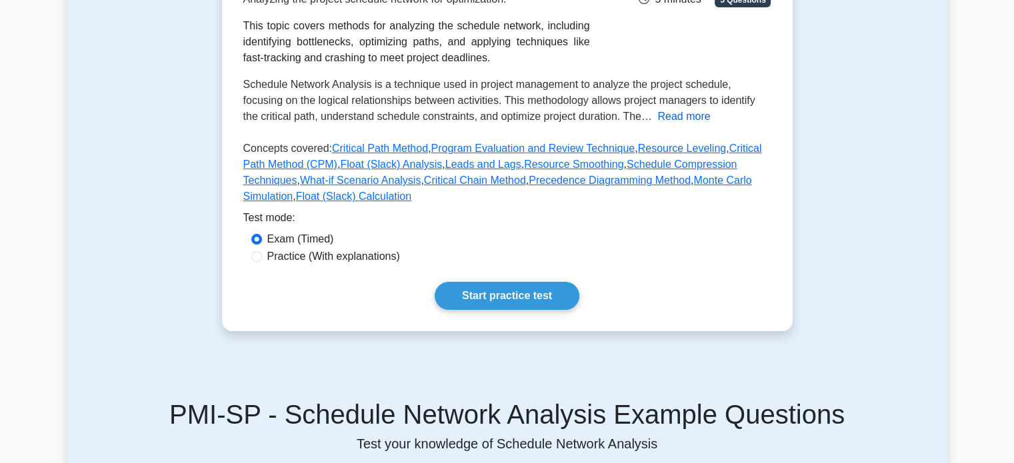
click at [657, 115] on button "Read more" at bounding box center [683, 117] width 53 height 16
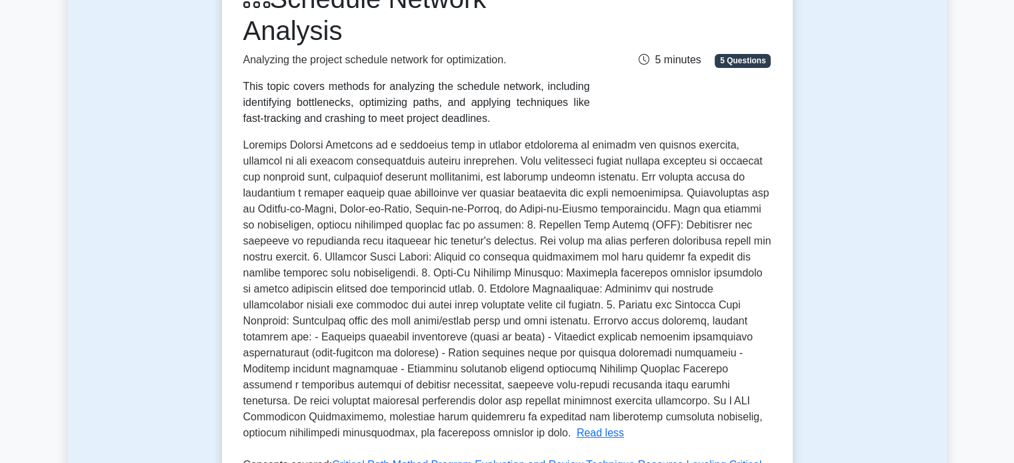
scroll to position [200, 0]
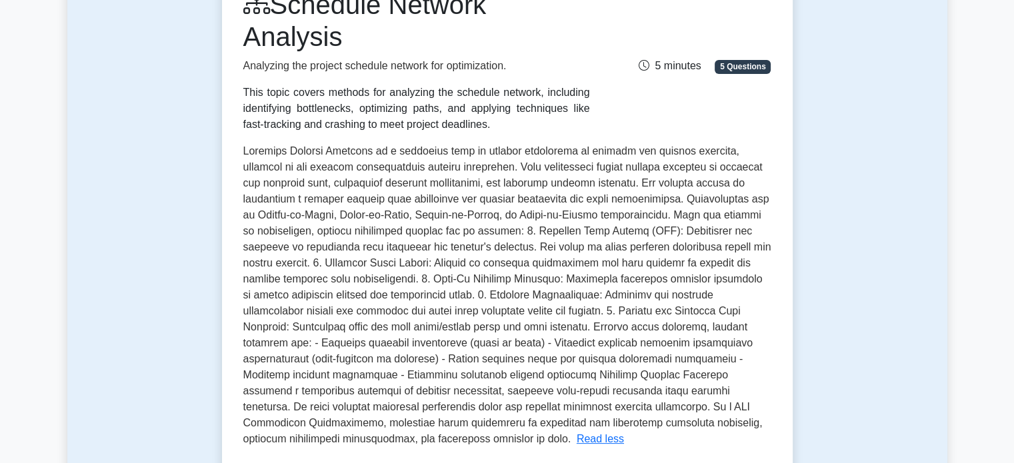
click at [645, 273] on span at bounding box center [507, 294] width 528 height 299
